Goal: Information Seeking & Learning: Learn about a topic

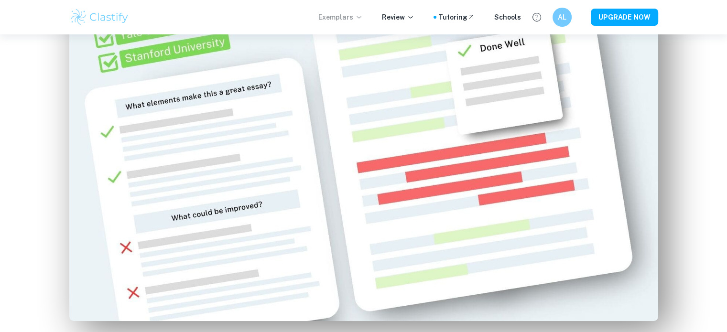
scroll to position [596, 0]
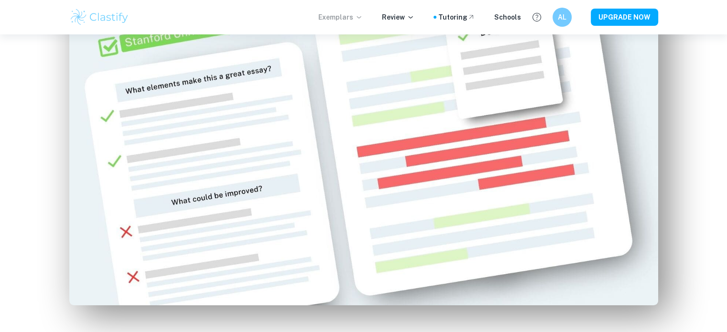
click at [363, 16] on icon at bounding box center [359, 17] width 8 height 8
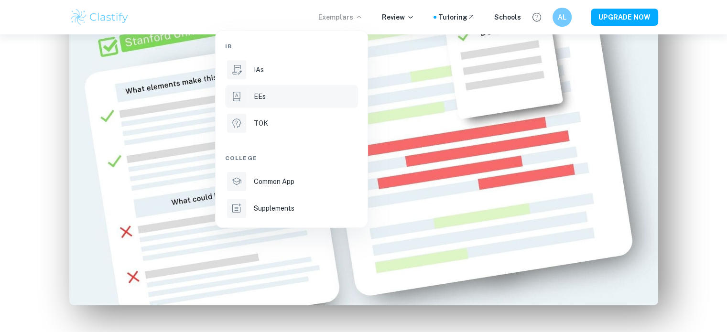
click at [263, 96] on p "EEs" at bounding box center [260, 96] width 12 height 11
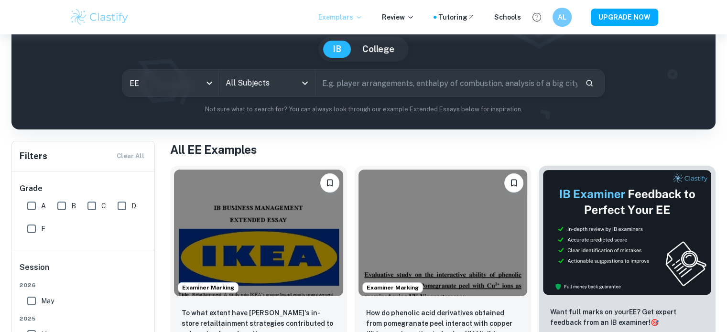
scroll to position [81, 0]
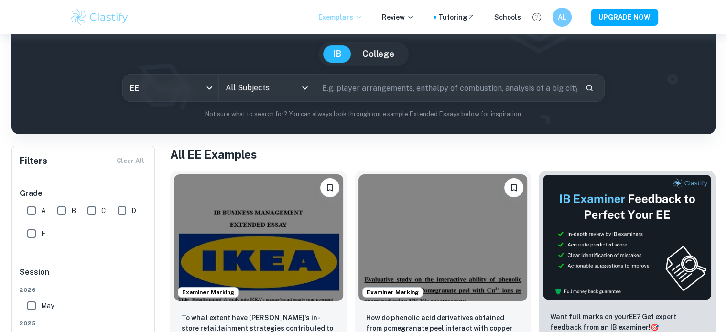
click at [306, 92] on icon "Open" at bounding box center [304, 87] width 11 height 11
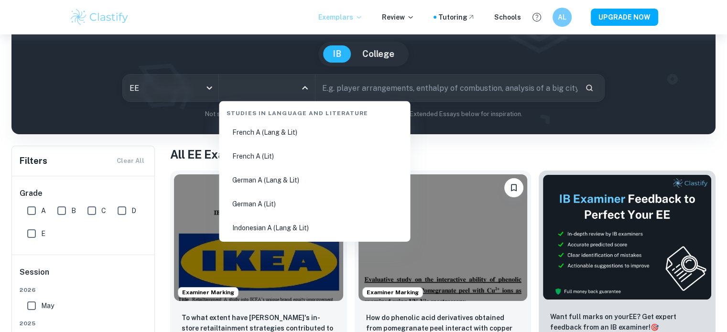
scroll to position [0, 0]
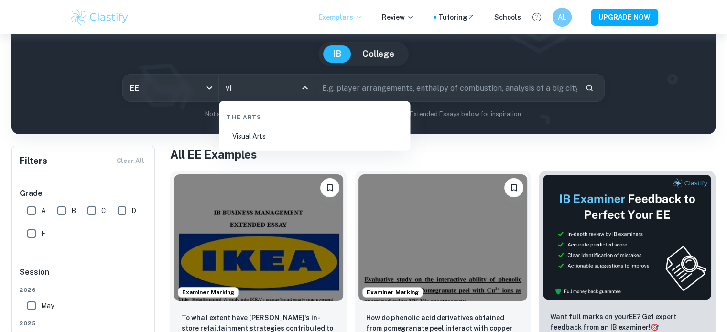
click at [252, 131] on li "Visual Arts" at bounding box center [314, 136] width 183 height 22
type input "Visual Arts"
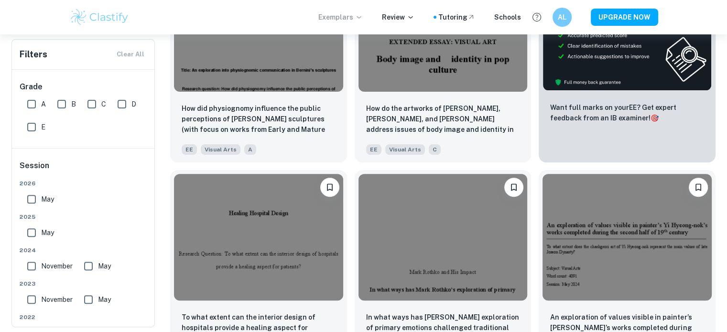
scroll to position [290, 0]
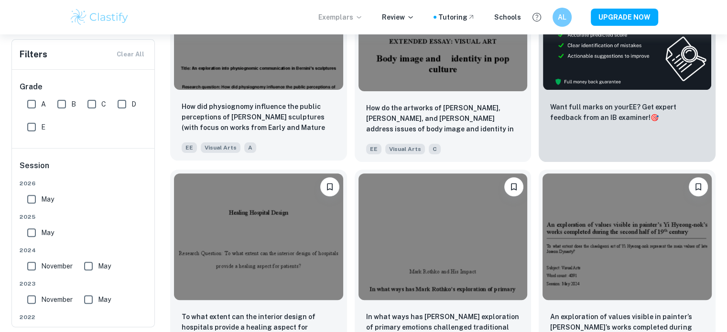
click at [318, 85] on img at bounding box center [258, 26] width 169 height 127
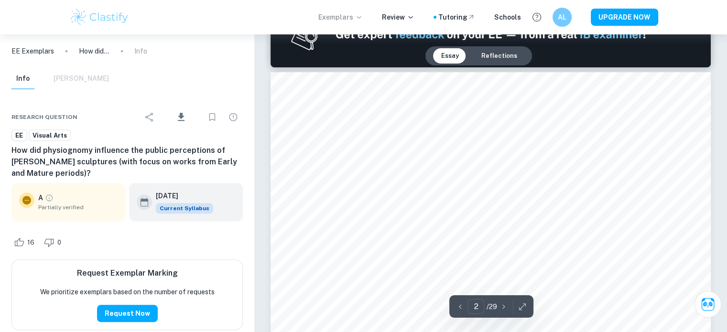
scroll to position [641, 0]
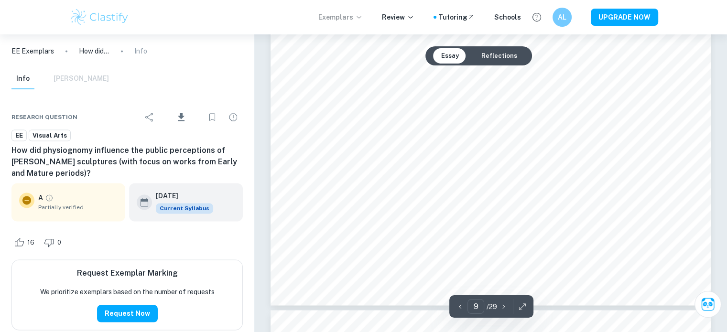
type input "10"
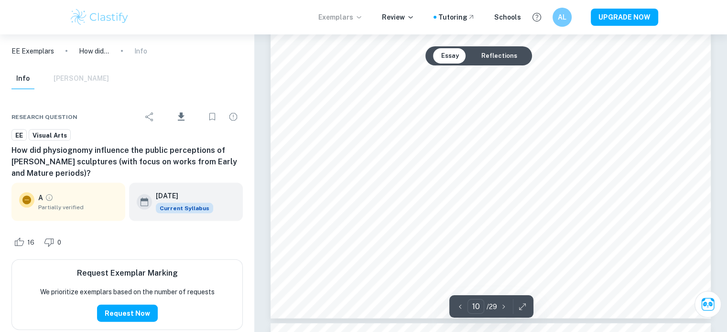
scroll to position [5675, 0]
